Goal: Complete application form

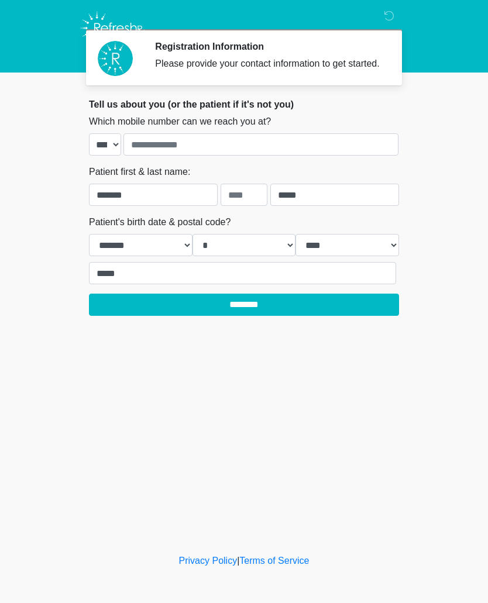
select select "**"
select select "*"
select select "****"
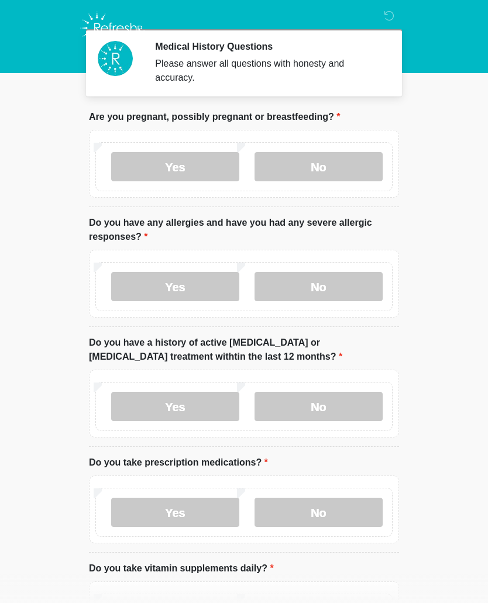
click at [282, 168] on label "No" at bounding box center [318, 166] width 128 height 29
click at [278, 291] on label "No" at bounding box center [318, 286] width 128 height 29
click at [291, 404] on label "No" at bounding box center [318, 406] width 128 height 29
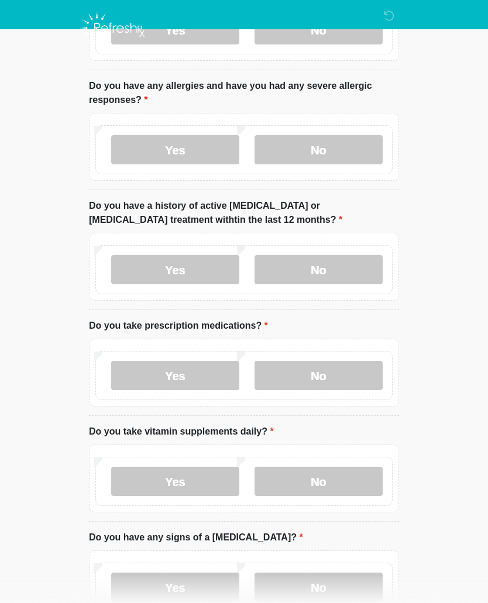
scroll to position [136, 0]
click at [175, 375] on label "Yes" at bounding box center [175, 375] width 128 height 29
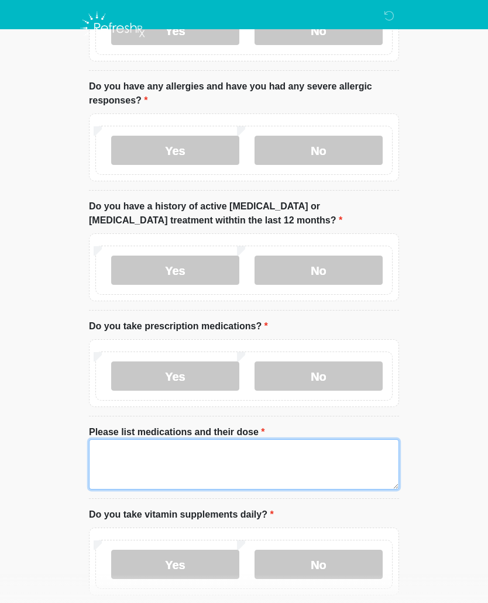
click at [124, 447] on textarea "Please list medications and their dose" at bounding box center [244, 464] width 310 height 50
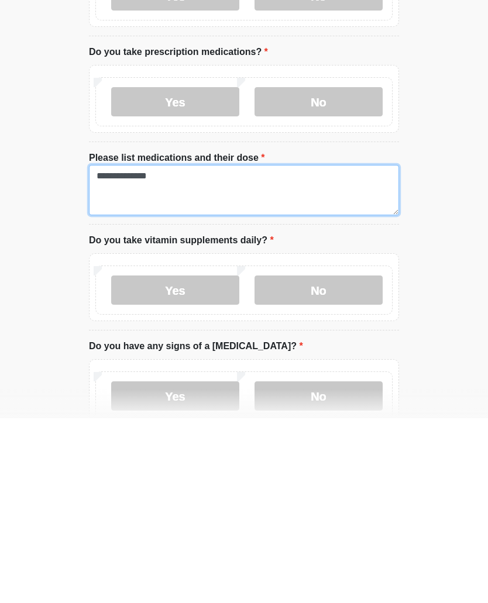
type textarea "**********"
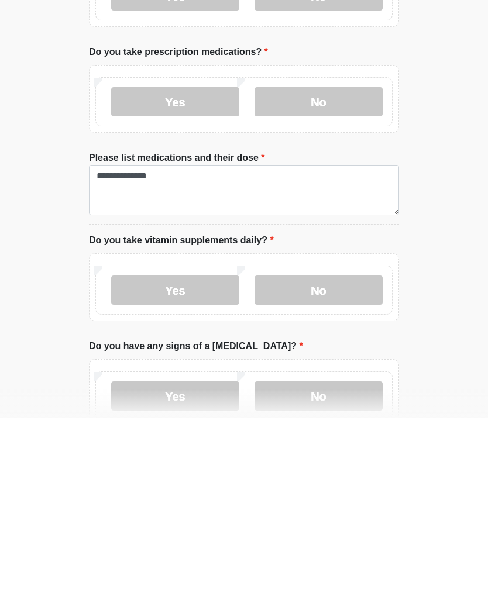
click at [297, 460] on label "No" at bounding box center [318, 474] width 128 height 29
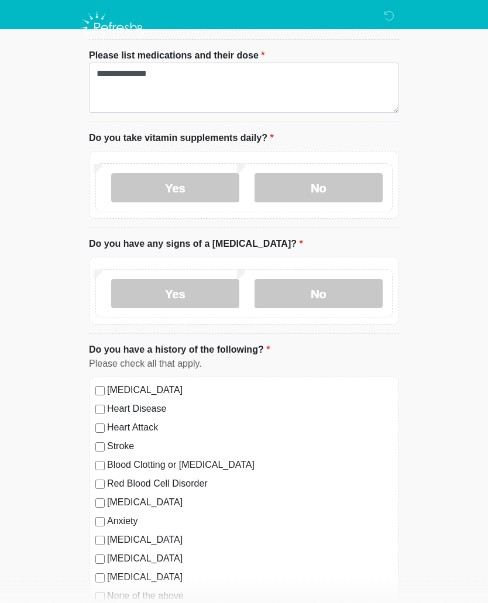
click at [290, 291] on label "No" at bounding box center [318, 294] width 128 height 29
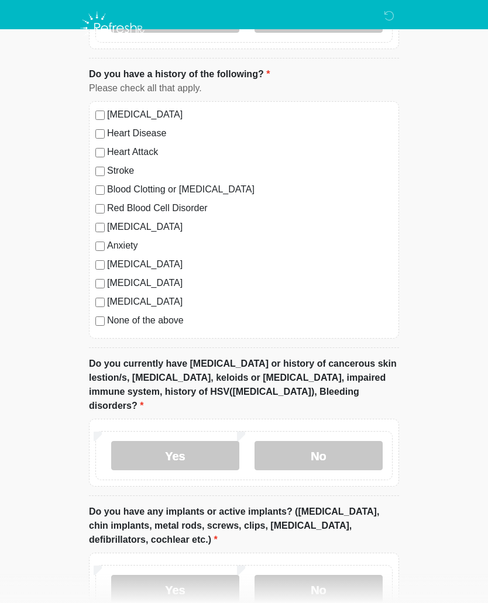
scroll to position [818, 0]
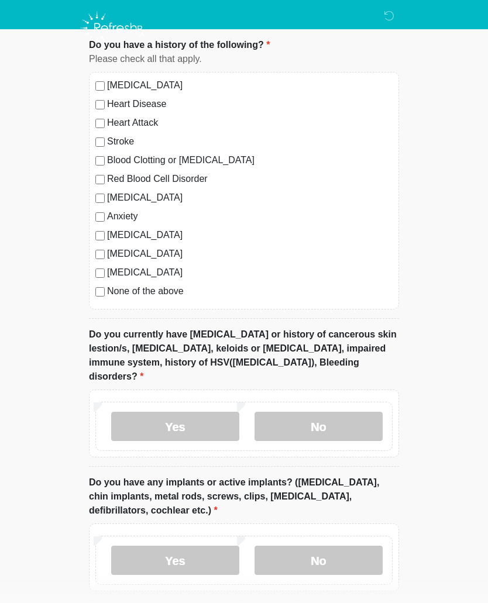
click at [268, 412] on label "No" at bounding box center [318, 426] width 128 height 29
click at [282, 546] on label "No" at bounding box center [318, 560] width 128 height 29
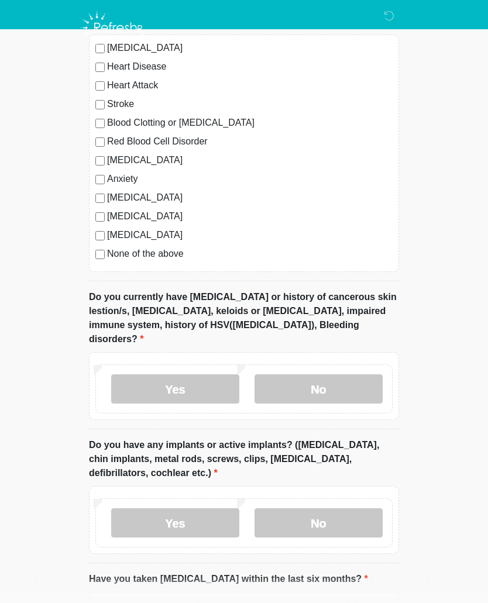
scroll to position [978, 0]
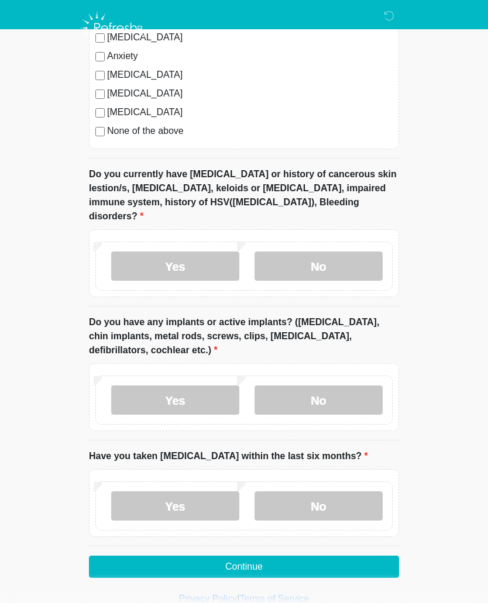
click at [236, 556] on button "Continue" at bounding box center [244, 567] width 310 height 22
click at [307, 493] on label "No" at bounding box center [318, 505] width 128 height 29
click at [264, 556] on button "Continue" at bounding box center [244, 567] width 310 height 22
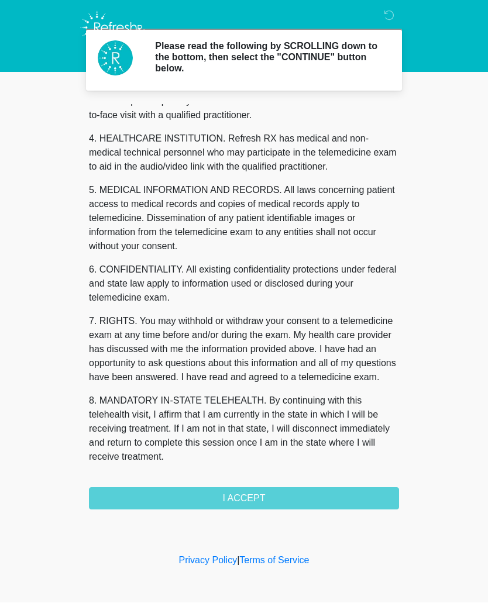
scroll to position [309, 0]
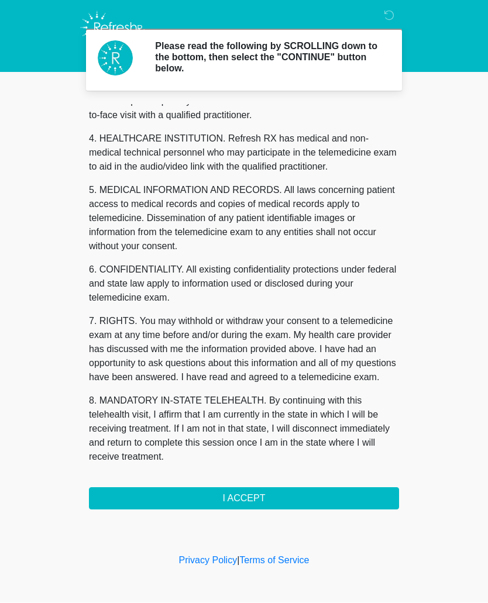
click at [232, 498] on button "I ACCEPT" at bounding box center [244, 499] width 310 height 22
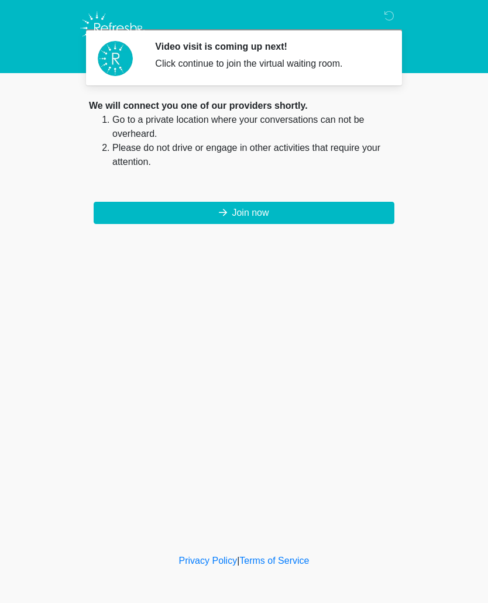
click at [163, 212] on button "Join now" at bounding box center [244, 213] width 301 height 22
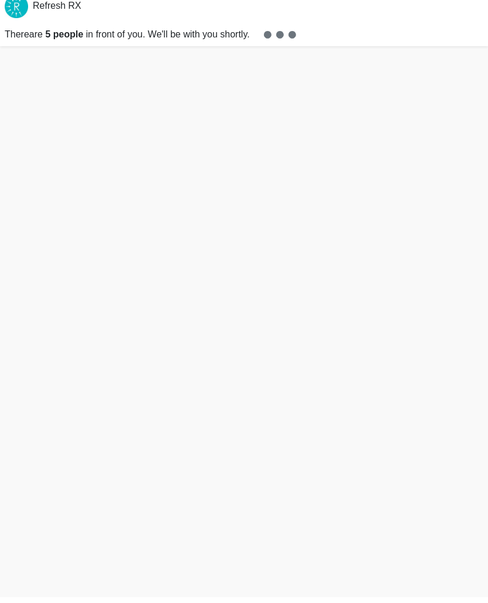
scroll to position [4, 0]
